Goal: Task Accomplishment & Management: Use online tool/utility

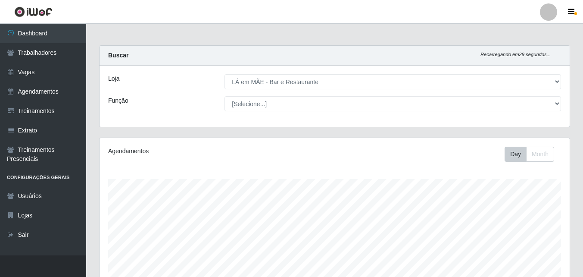
select select "265"
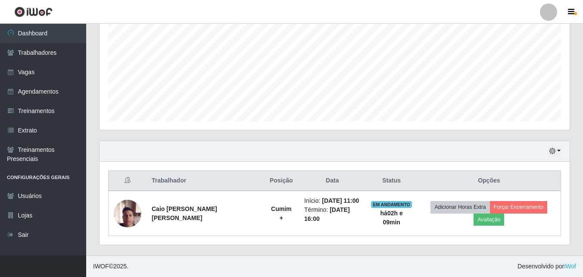
scroll to position [179, 470]
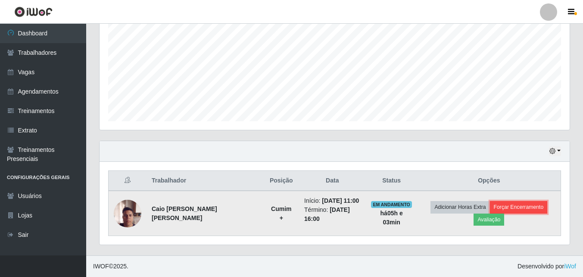
click at [532, 206] on button "Forçar Encerramento" at bounding box center [519, 207] width 58 height 12
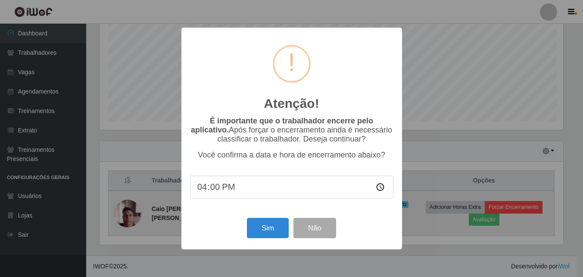
scroll to position [179, 466]
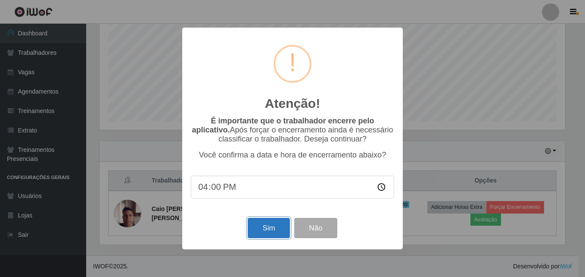
click at [256, 229] on button "Sim" at bounding box center [269, 228] width 42 height 20
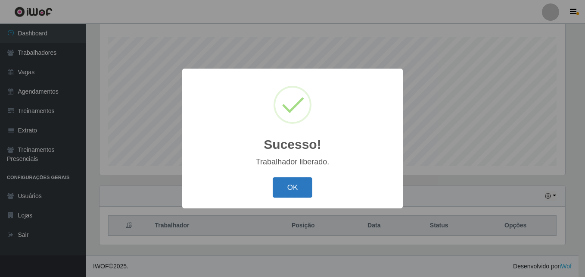
click at [298, 186] on button "OK" at bounding box center [293, 187] width 40 height 20
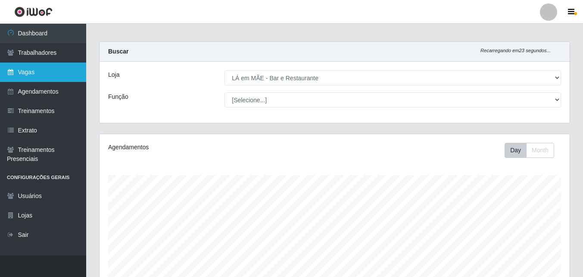
scroll to position [0, 0]
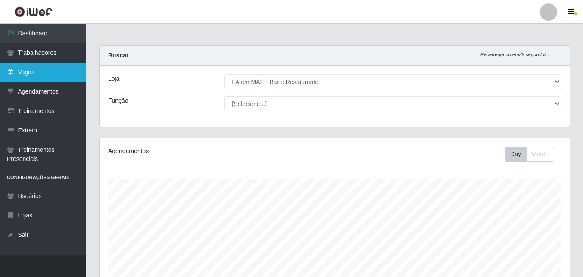
click at [47, 73] on link "Vagas" at bounding box center [43, 71] width 86 height 19
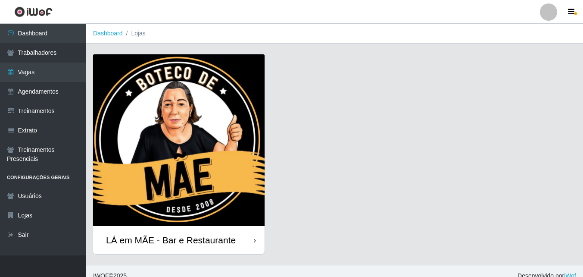
click at [131, 238] on div "LÁ em MÃE - Bar e Restaurante" at bounding box center [171, 239] width 130 height 11
